Goal: Task Accomplishment & Management: Complete application form

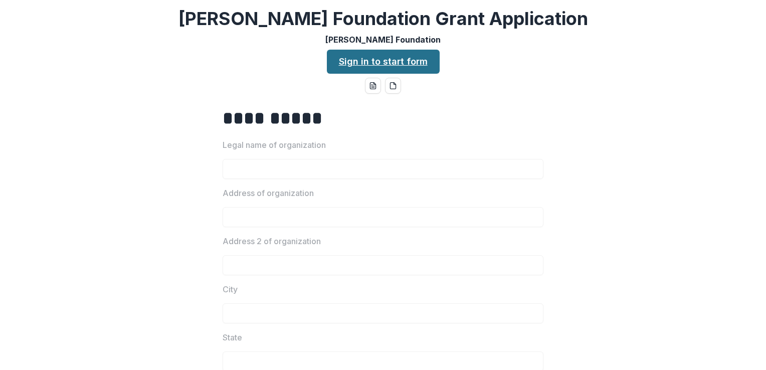
click at [389, 60] on link "Sign in to start form" at bounding box center [383, 62] width 113 height 24
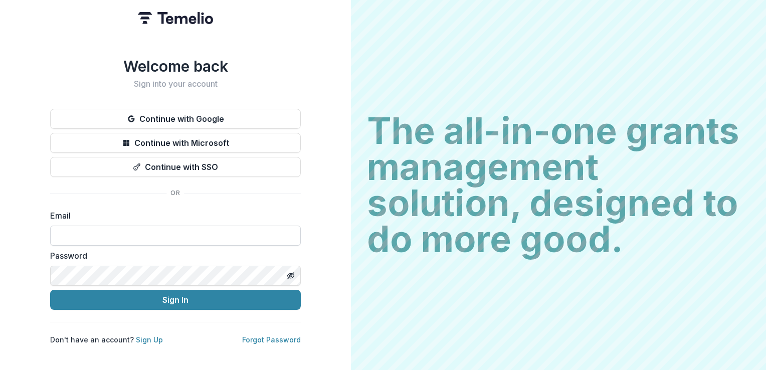
click at [256, 231] on input at bounding box center [175, 236] width 251 height 20
click at [50, 290] on button "Sign In" at bounding box center [175, 300] width 251 height 20
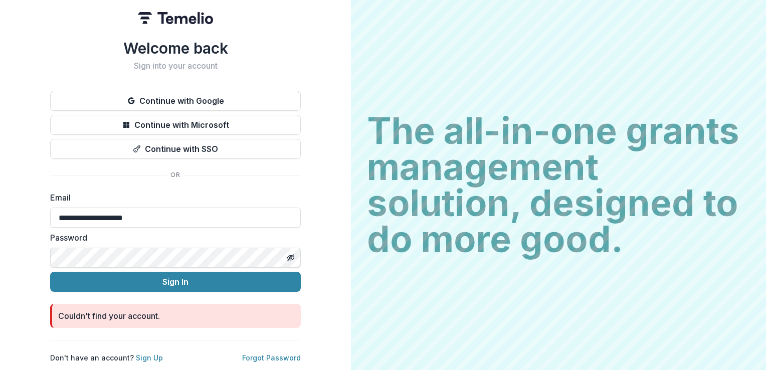
click at [50, 272] on button "Sign In" at bounding box center [175, 282] width 251 height 20
click at [102, 214] on input "**********" at bounding box center [175, 217] width 251 height 20
type input "**********"
click at [289, 256] on line "Toggle password visibility" at bounding box center [291, 258] width 6 height 6
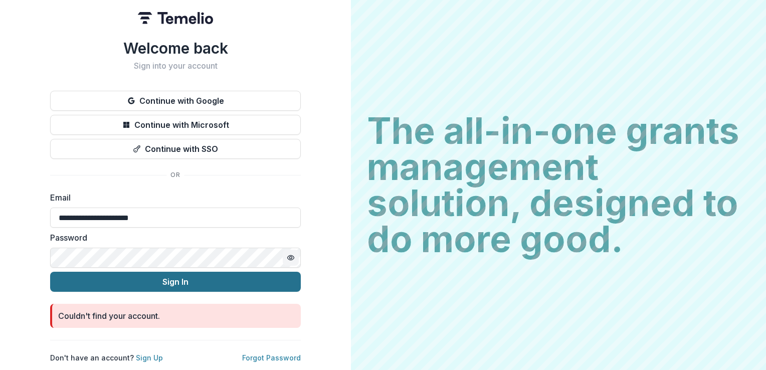
click at [252, 274] on button "Sign In" at bounding box center [175, 282] width 251 height 20
click at [50, 272] on button "Sign In" at bounding box center [175, 282] width 251 height 20
click at [244, 272] on button "Sign In" at bounding box center [175, 282] width 251 height 20
click at [50, 272] on button "Sign In" at bounding box center [175, 282] width 251 height 20
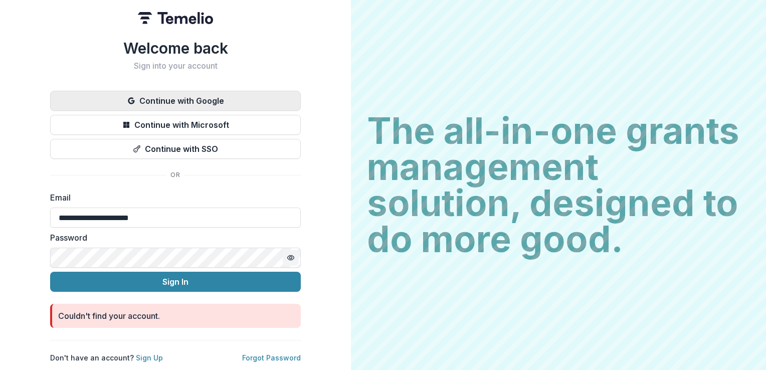
click at [229, 101] on button "Continue with Google" at bounding box center [175, 101] width 251 height 20
